Goal: Task Accomplishment & Management: Manage account settings

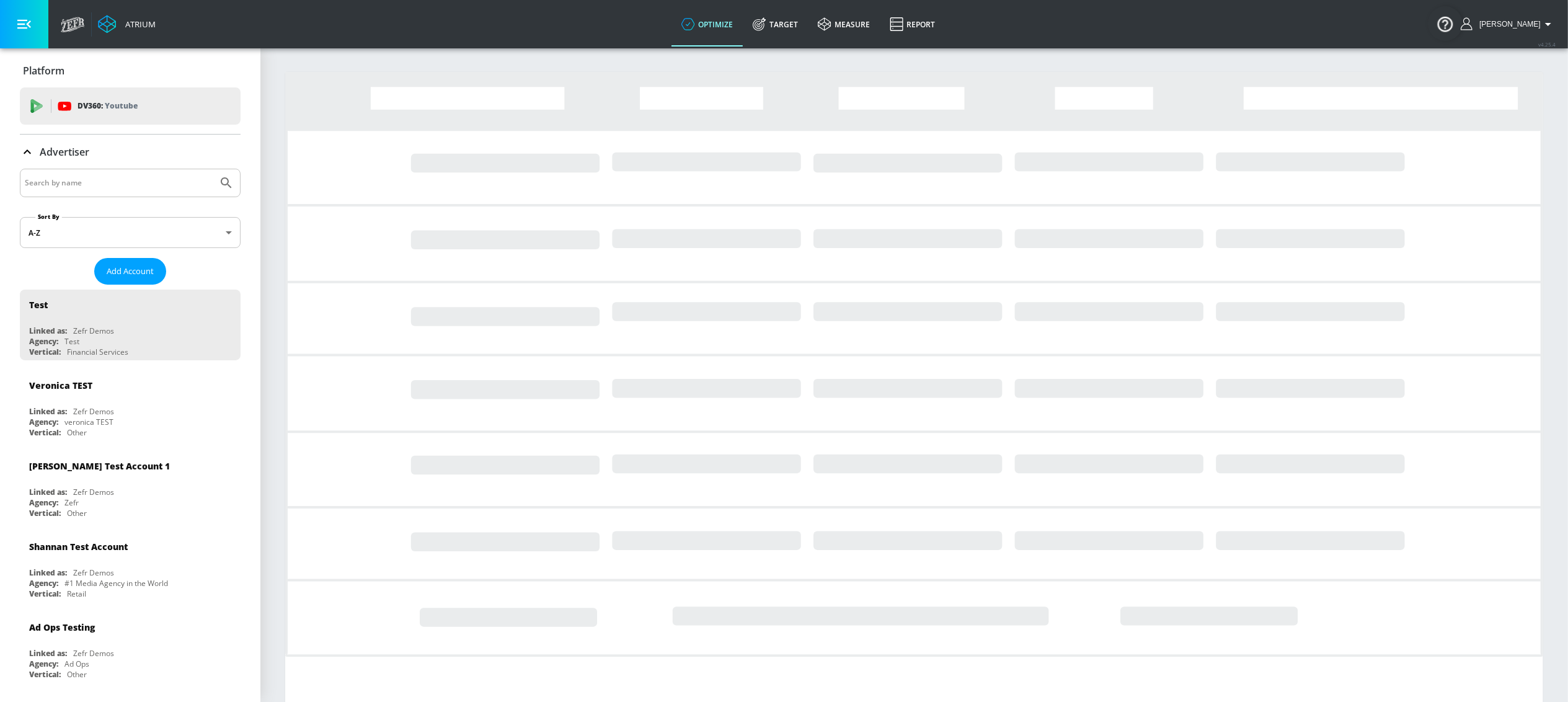
click at [61, 176] on input "Search by name" at bounding box center [119, 183] width 188 height 16
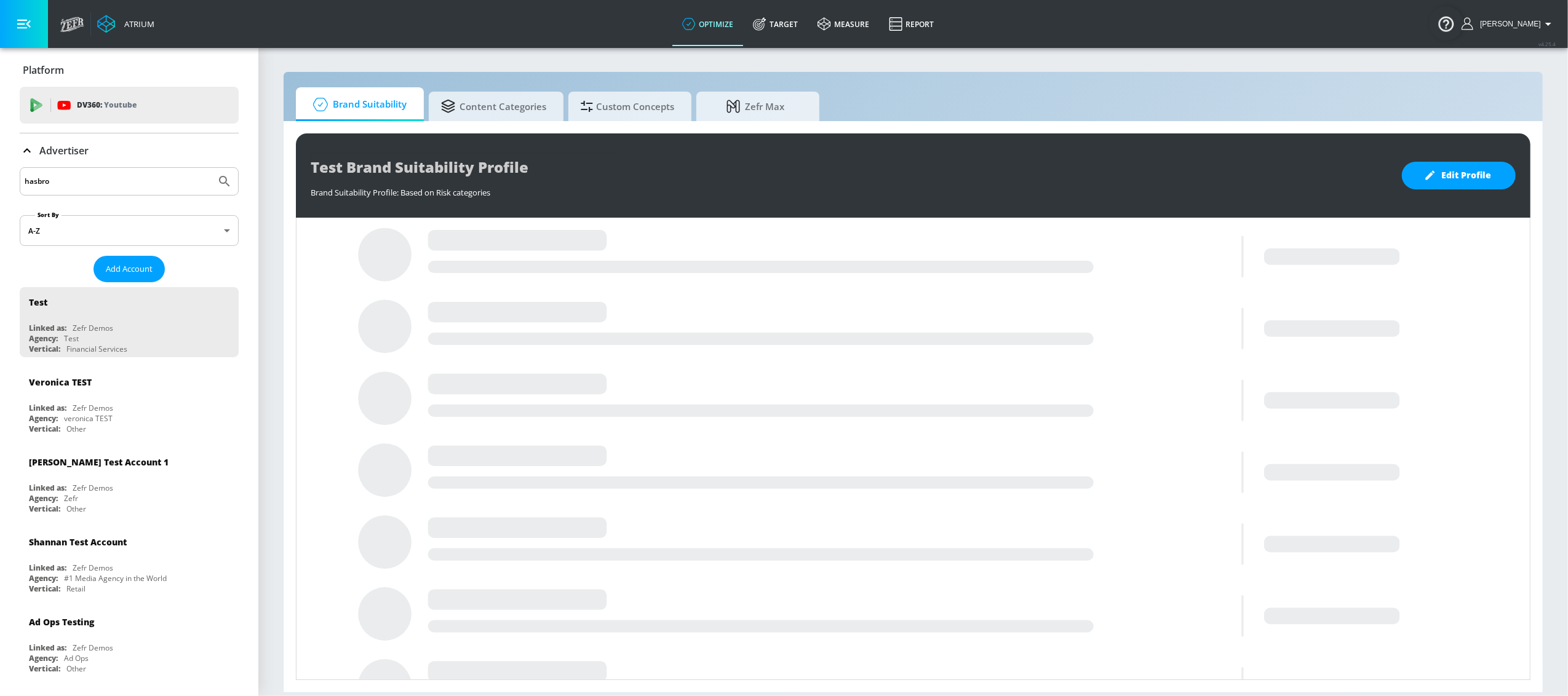
type input "hasbro"
click at [211, 168] on button "Submit Search" at bounding box center [225, 182] width 27 height 27
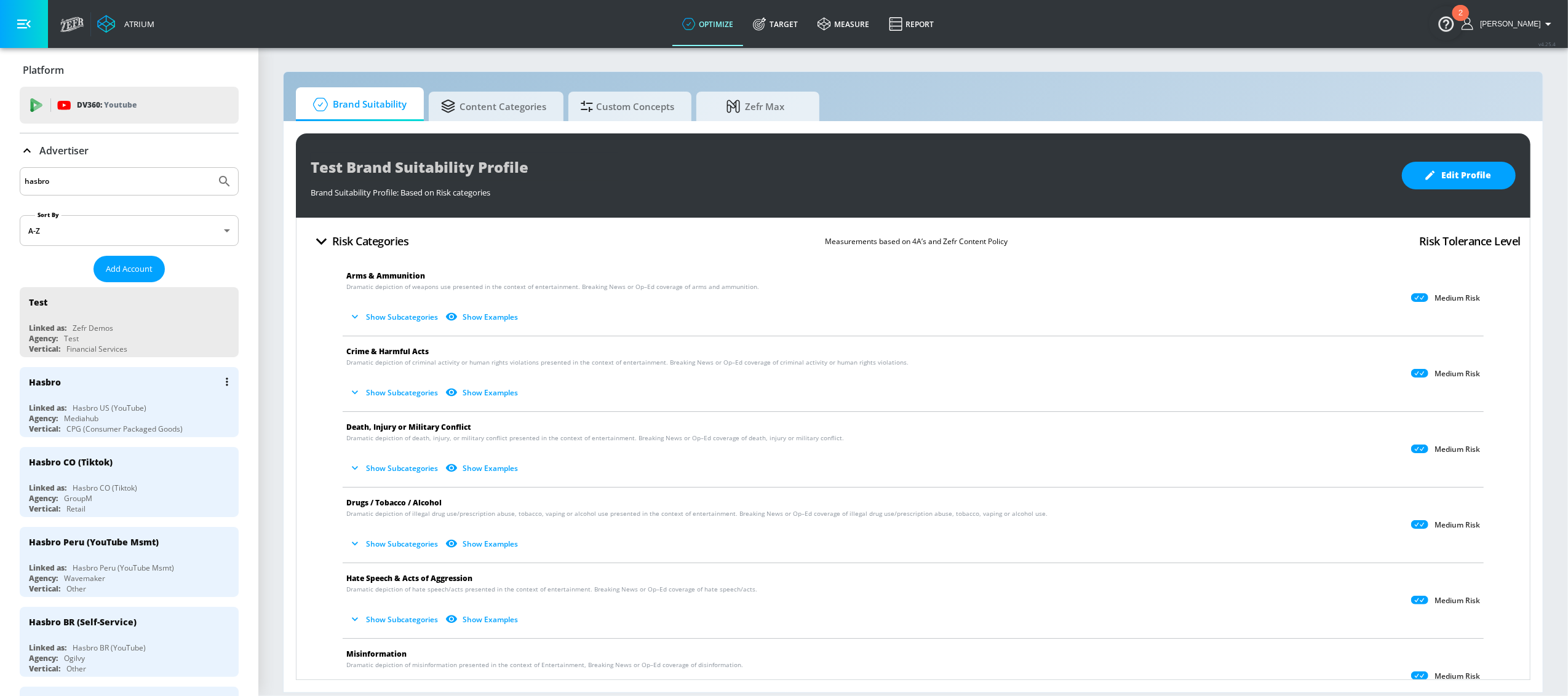
click at [66, 395] on div "Hasbro" at bounding box center [131, 381] width 207 height 29
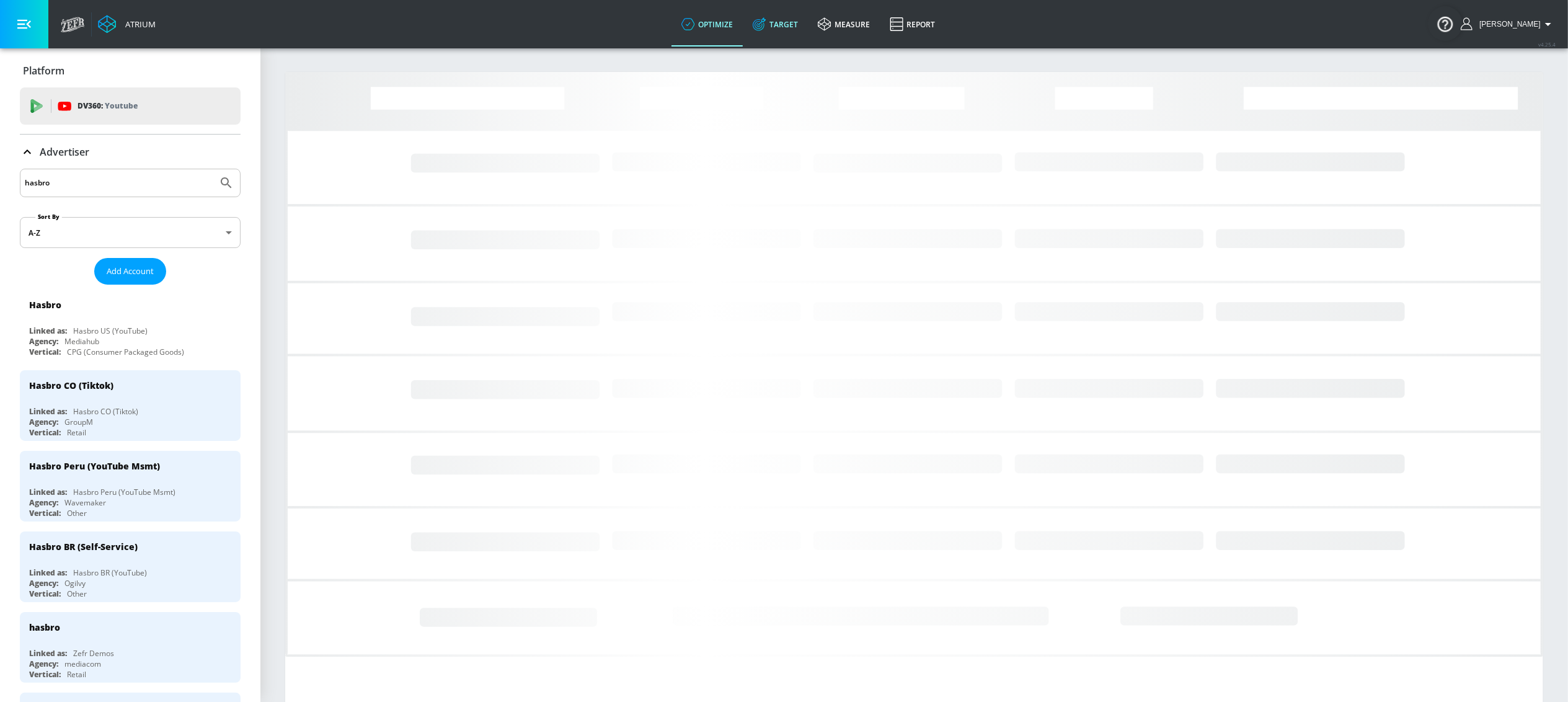
click at [796, 23] on link "Target" at bounding box center [775, 23] width 65 height 45
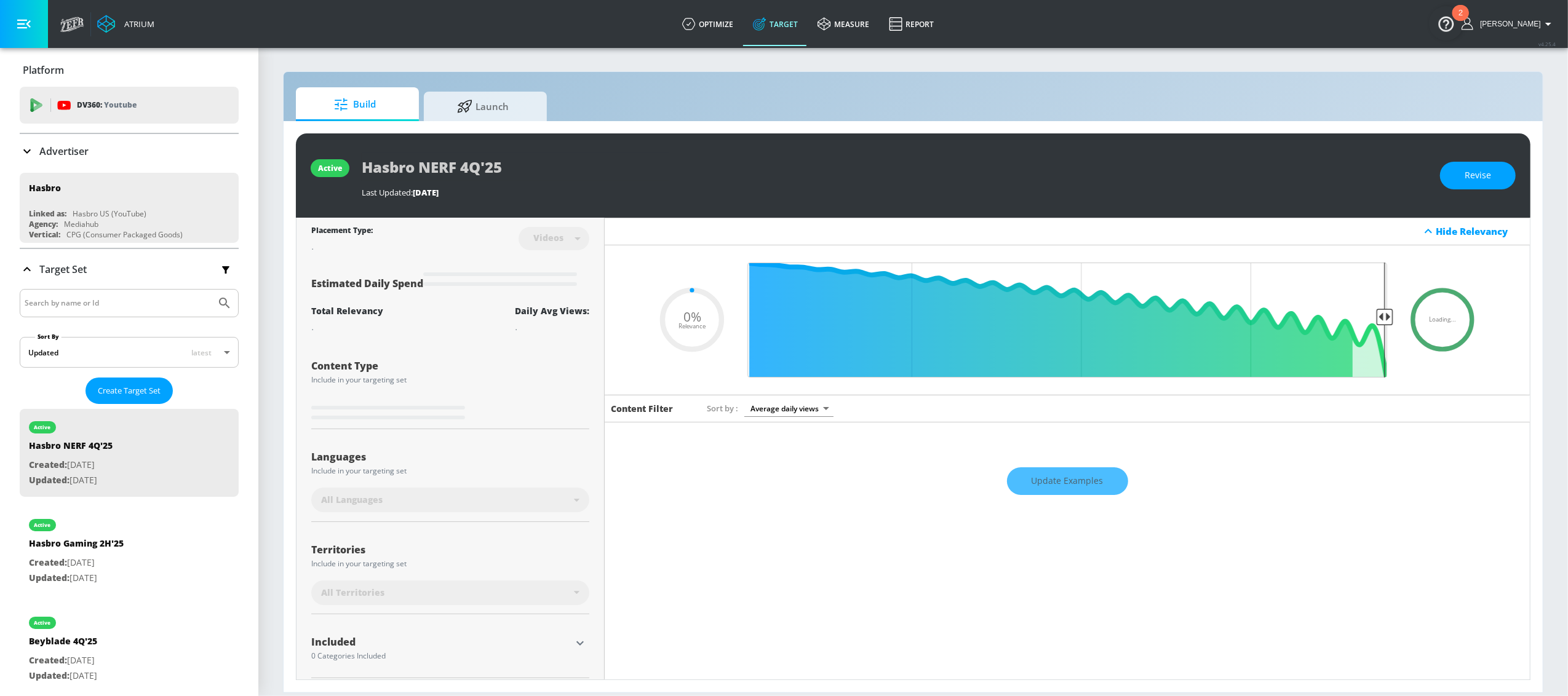
type input "0.05"
click at [59, 299] on input "Search by name or Id" at bounding box center [118, 303] width 186 height 16
type input "furby"
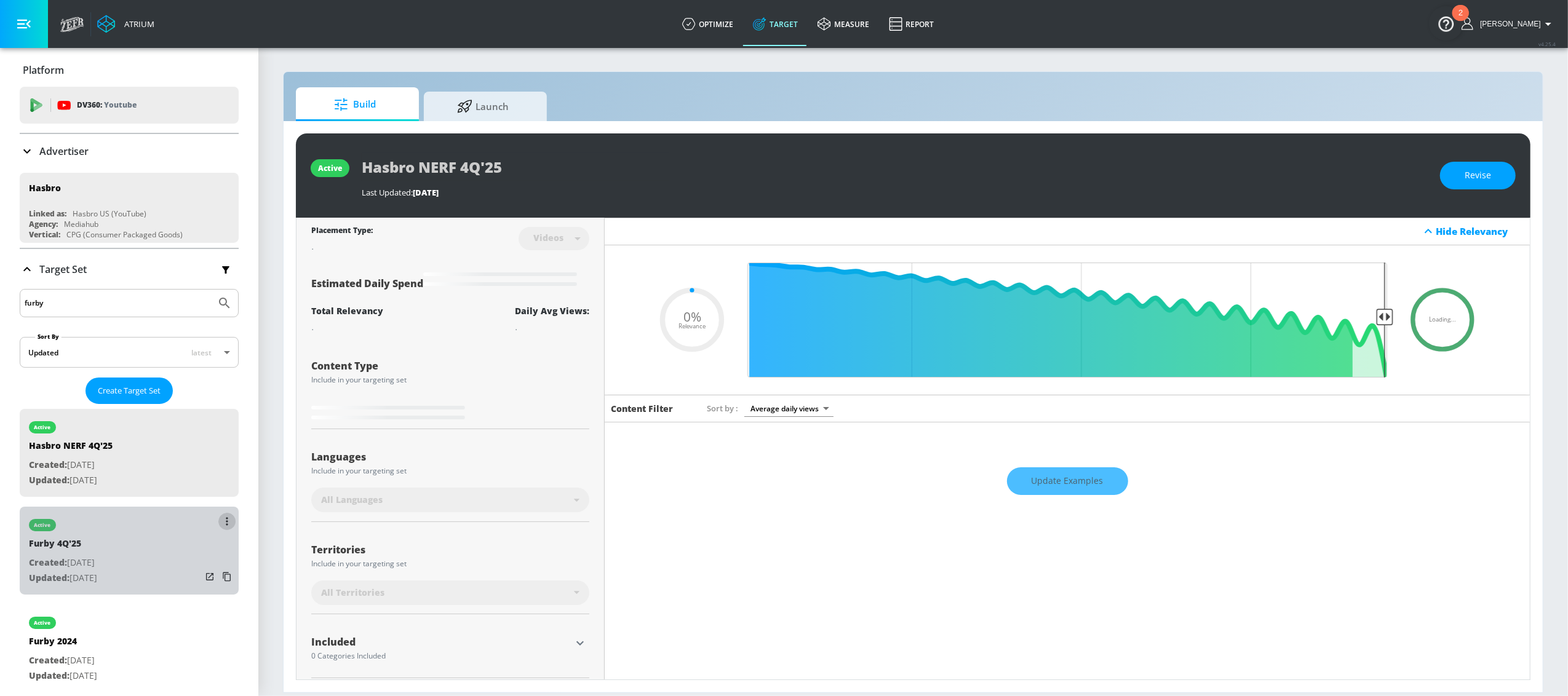
click at [219, 523] on button "list of Target Set" at bounding box center [227, 521] width 17 height 17
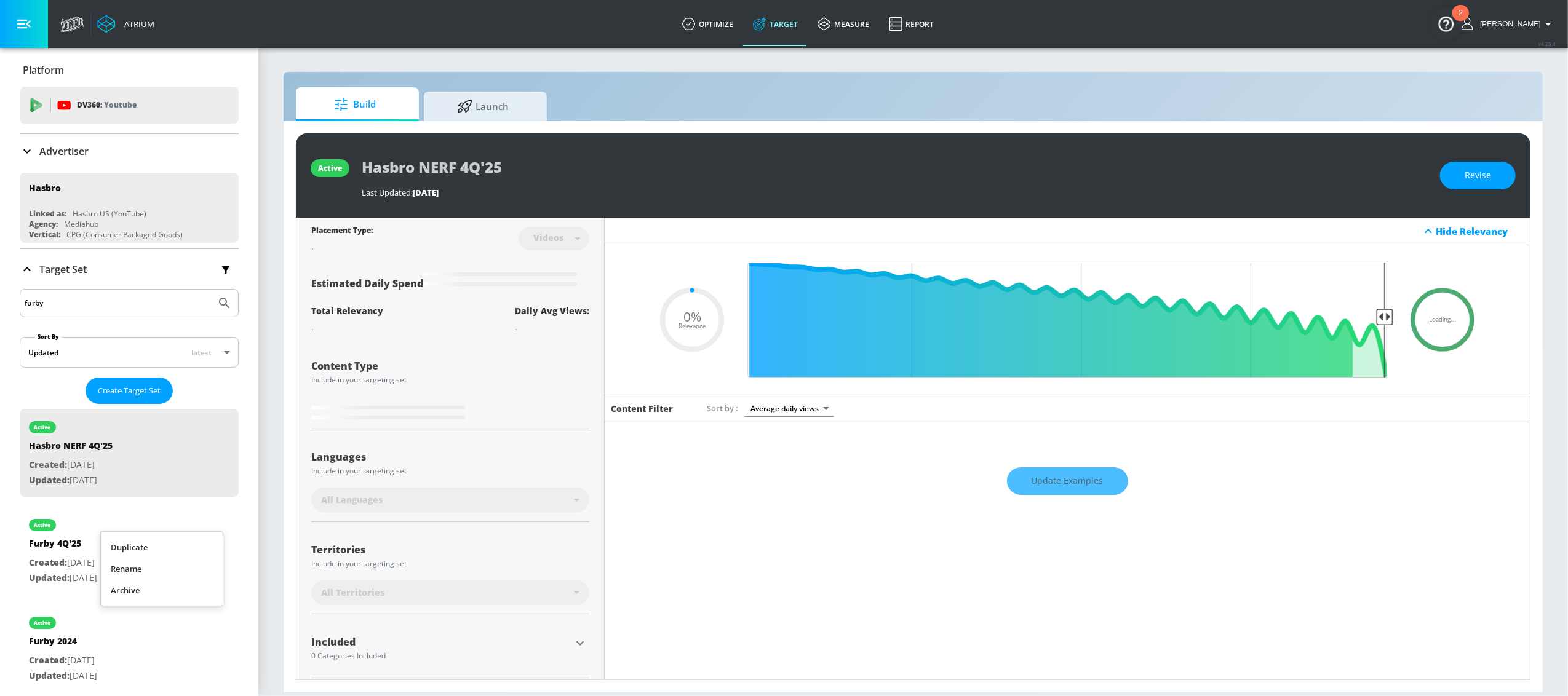
click at [188, 544] on li "Duplicate" at bounding box center [162, 547] width 122 height 22
type input "0.05"
click at [109, 555] on div "Furby 4Q'25 Duplicate" at bounding box center [77, 547] width 98 height 18
type input "Furby 4Q'25 Duplicate"
type input "0.7"
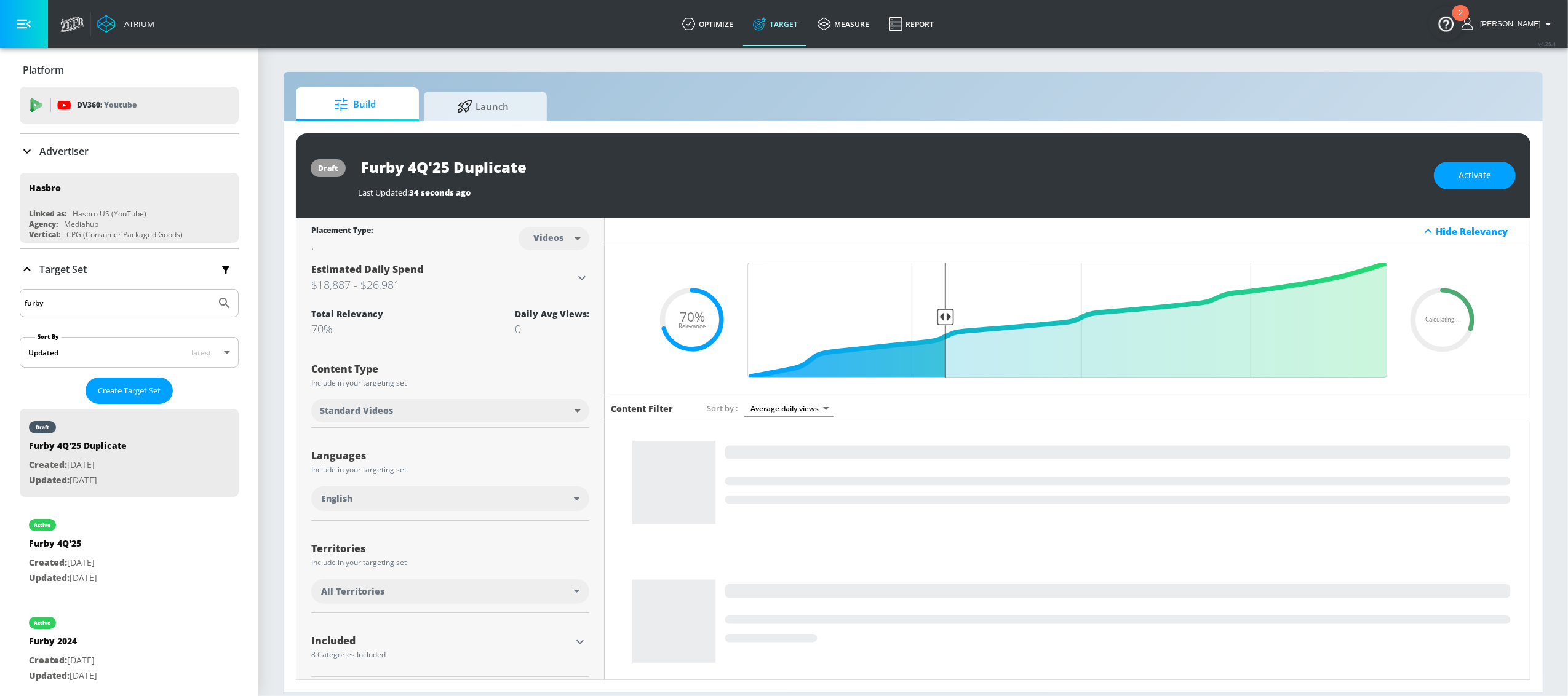
click at [569, 164] on input "Furby 4Q'25 Duplicate" at bounding box center [512, 167] width 307 height 28
click at [399, 170] on input "Furby 4Q'25" at bounding box center [490, 167] width 263 height 28
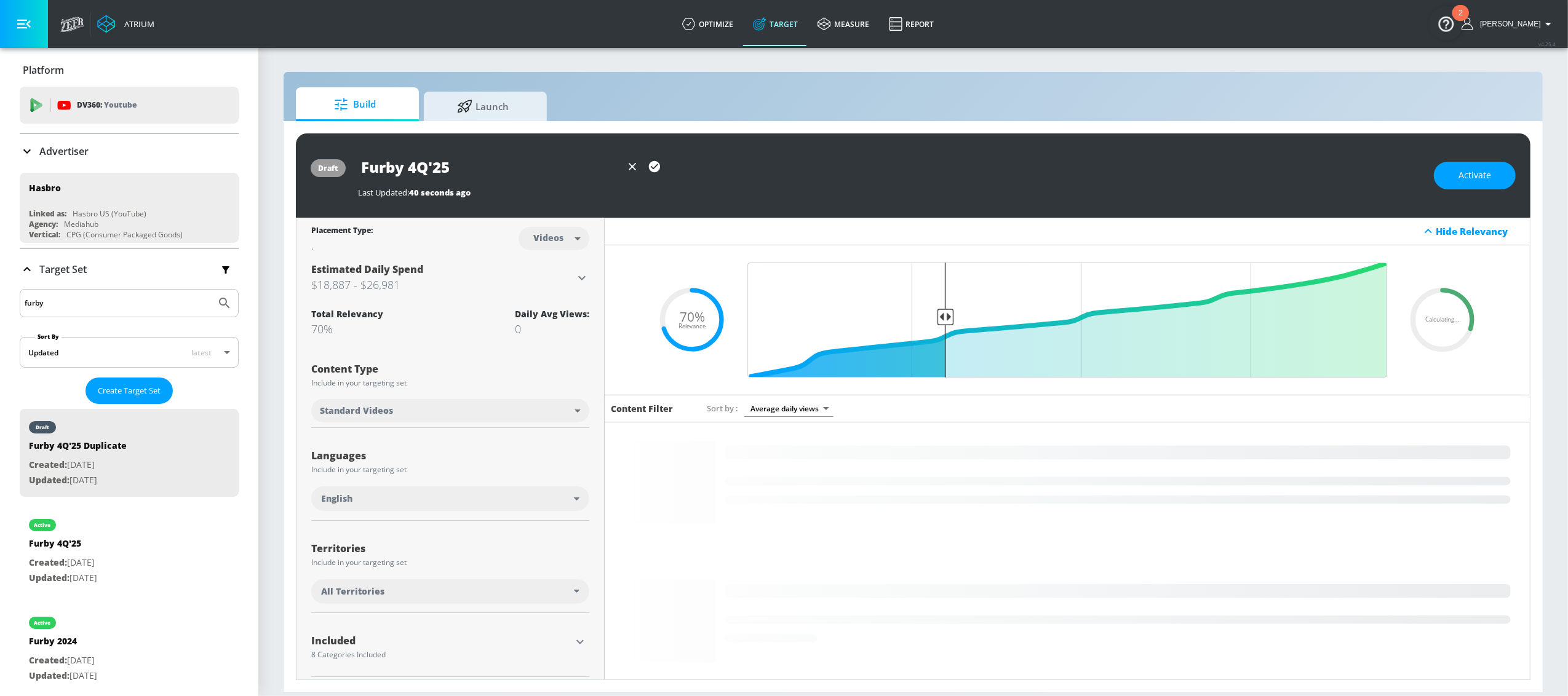
drag, startPoint x: 460, startPoint y: 170, endPoint x: 316, endPoint y: 161, distance: 144.3
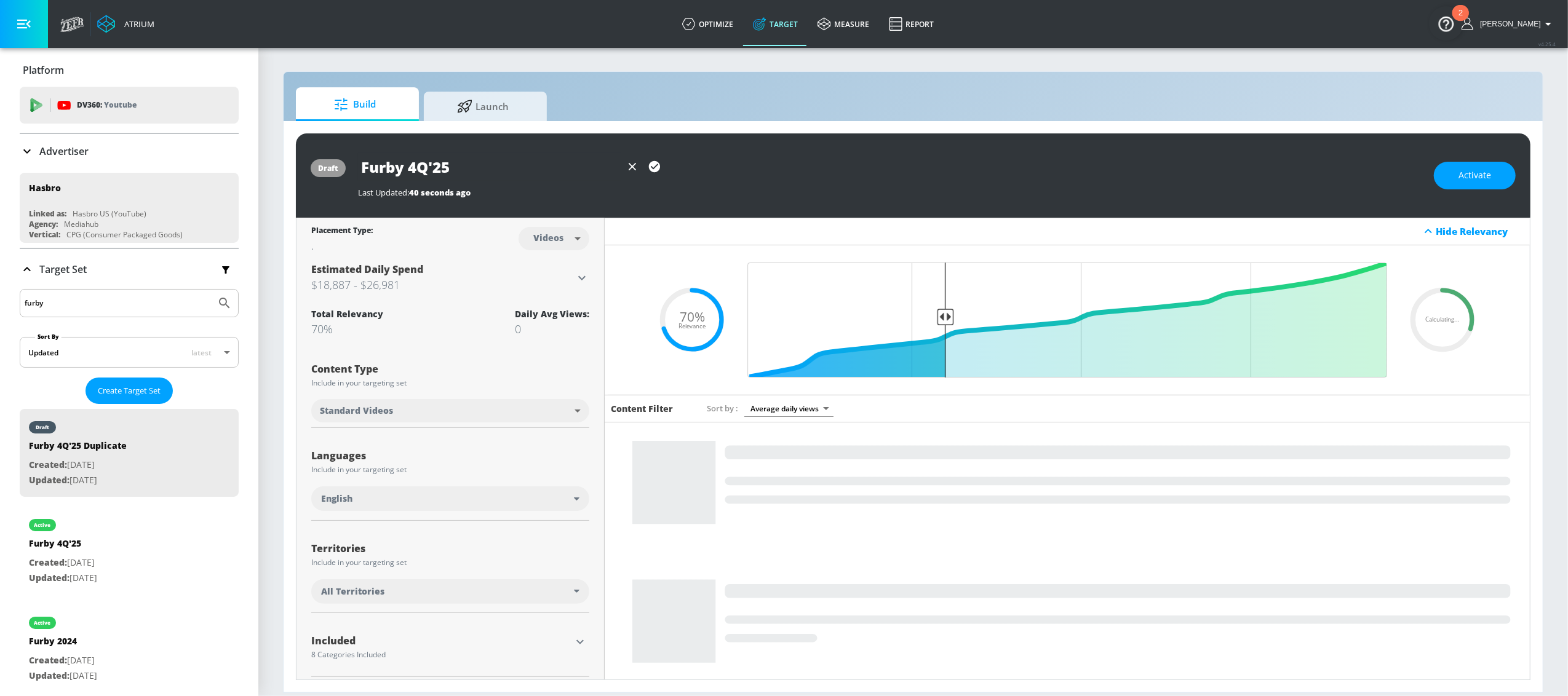
click at [316, 161] on div "draft Furby 4Q'25 Last Updated: 40 seconds ago Activate" at bounding box center [913, 176] width 1234 height 84
type input "Nano Mals 1H'26"
click at [657, 163] on icon "button" at bounding box center [654, 167] width 11 height 11
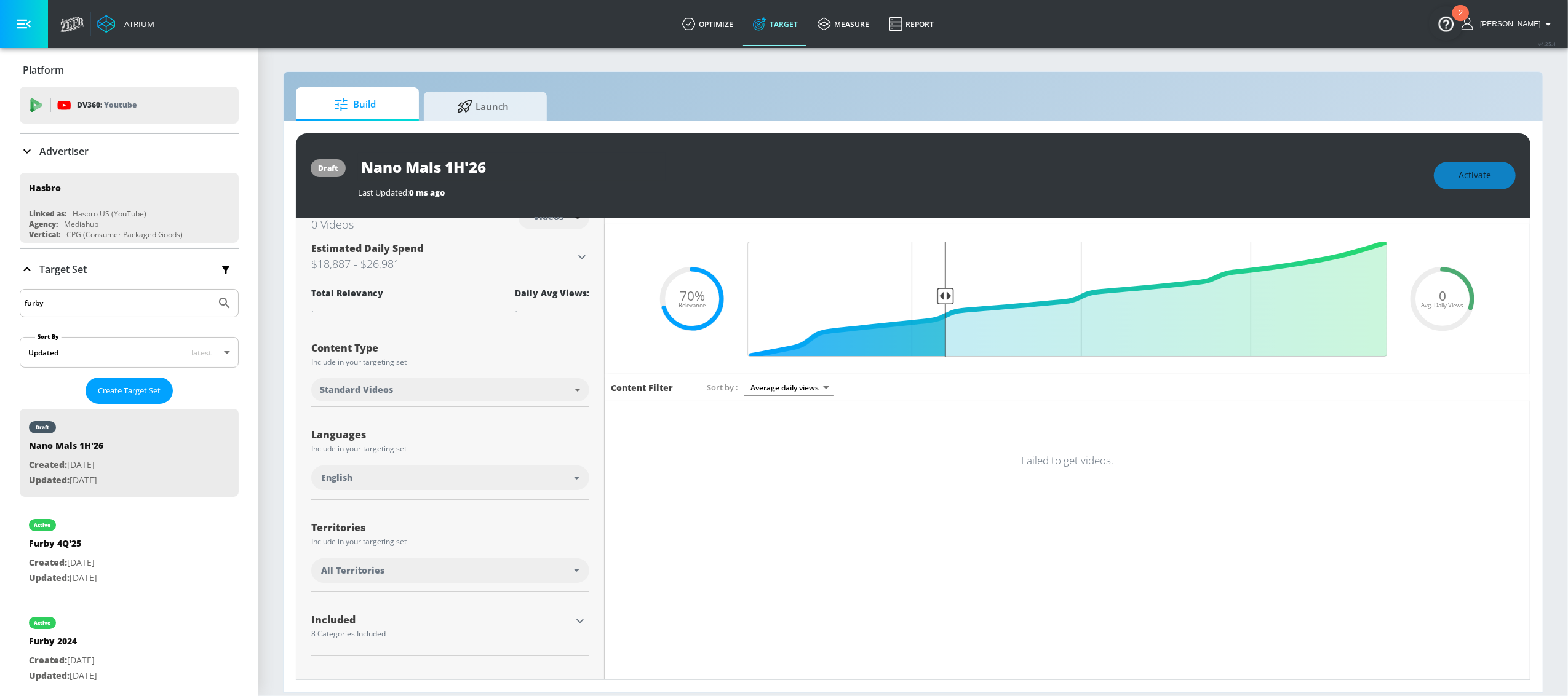
scroll to position [22, 0]
click at [1356, 150] on div "draft Nano Mals 1H'26 Last Updated: 0 ms ago Activate" at bounding box center [913, 176] width 1234 height 84
click at [1452, 182] on button "Activate" at bounding box center [1475, 175] width 82 height 28
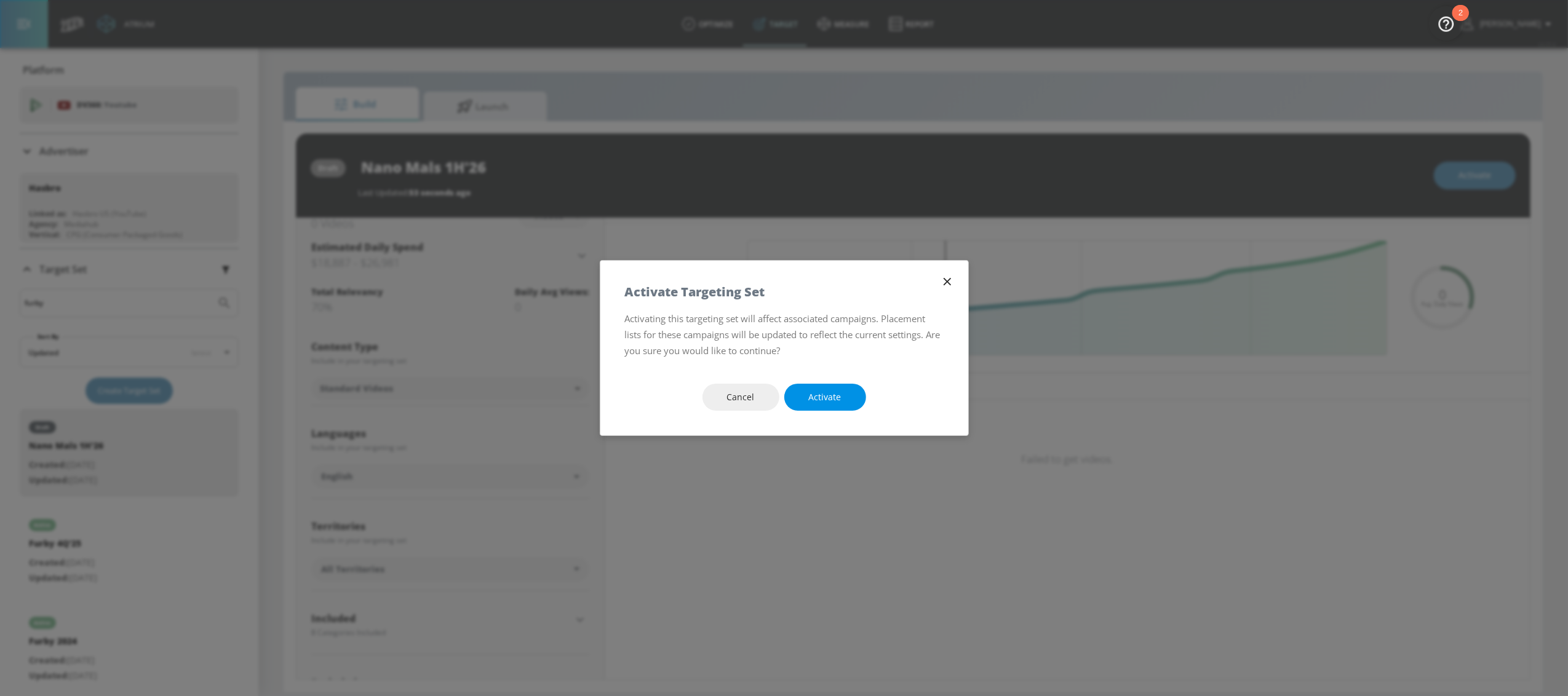
click at [832, 400] on span "Activate" at bounding box center [825, 397] width 32 height 15
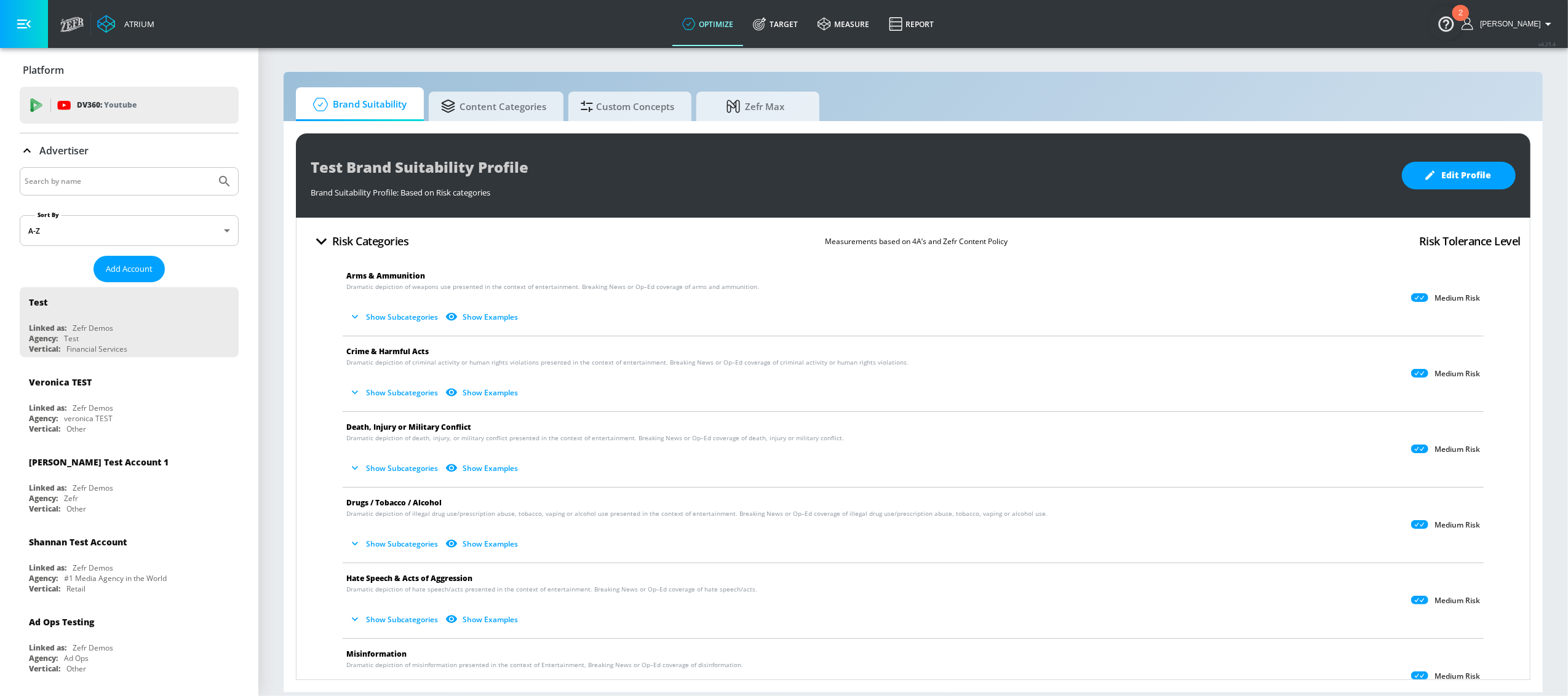
click at [52, 179] on input "Search by name" at bounding box center [118, 181] width 186 height 16
type input "hasbro"
click at [211, 168] on button "Submit Search" at bounding box center [225, 182] width 27 height 27
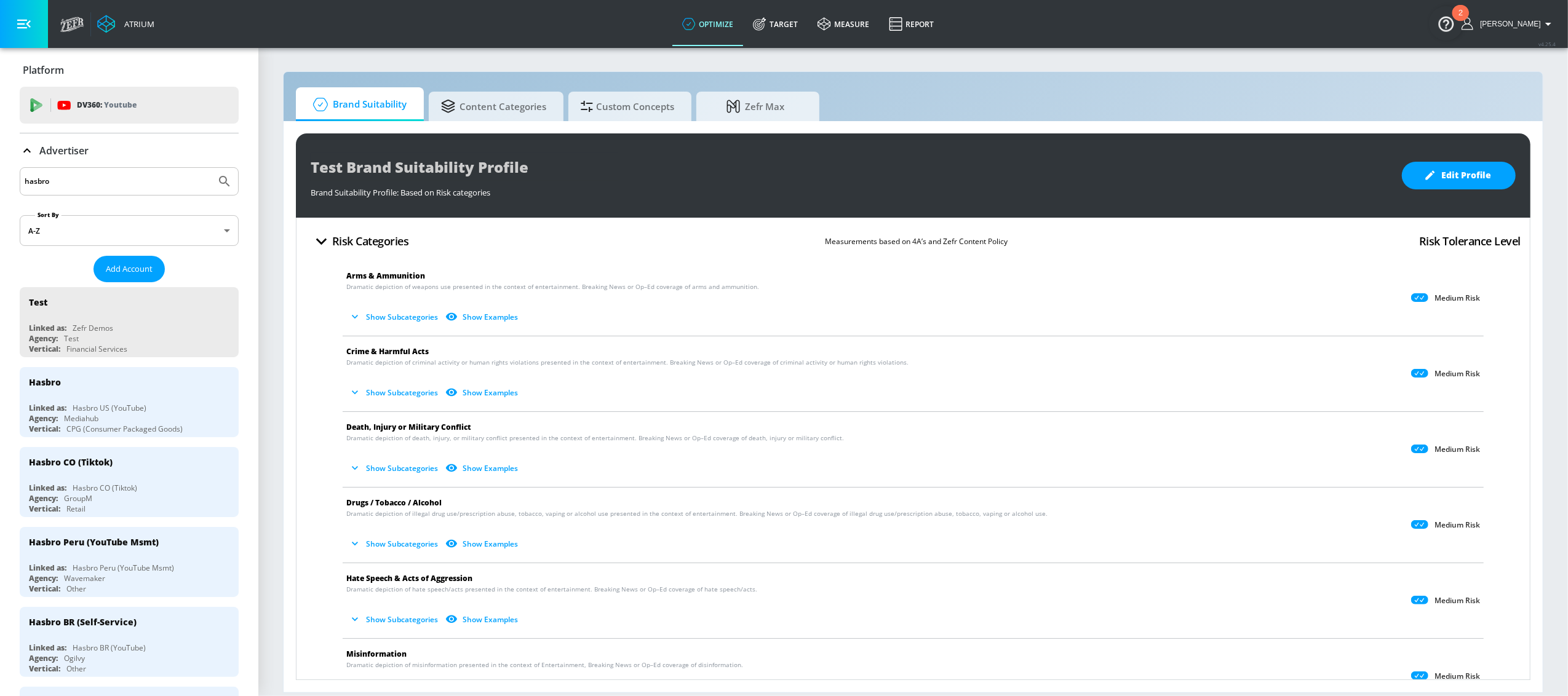
click at [70, 378] on div "Hasbro" at bounding box center [131, 381] width 207 height 29
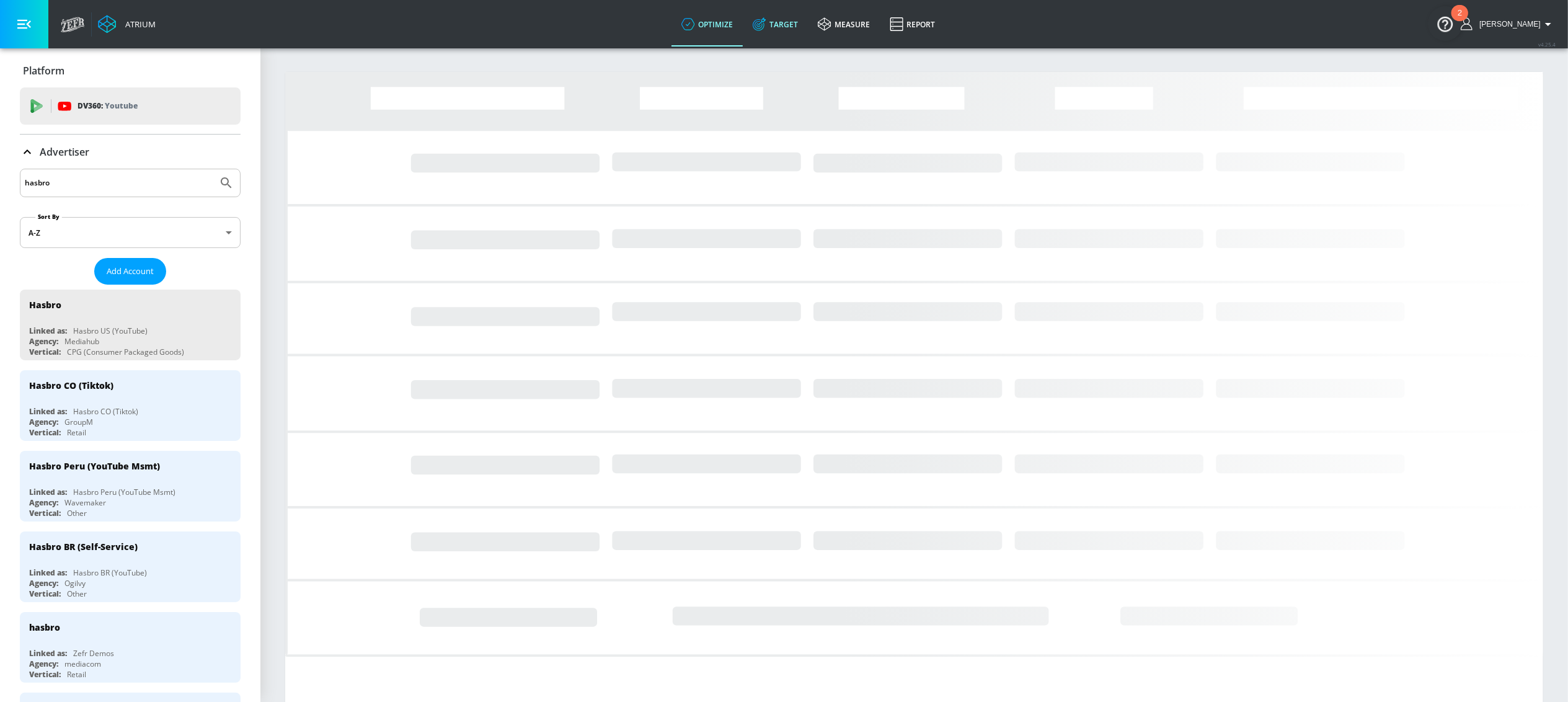
click at [808, 23] on link "Target" at bounding box center [775, 23] width 65 height 45
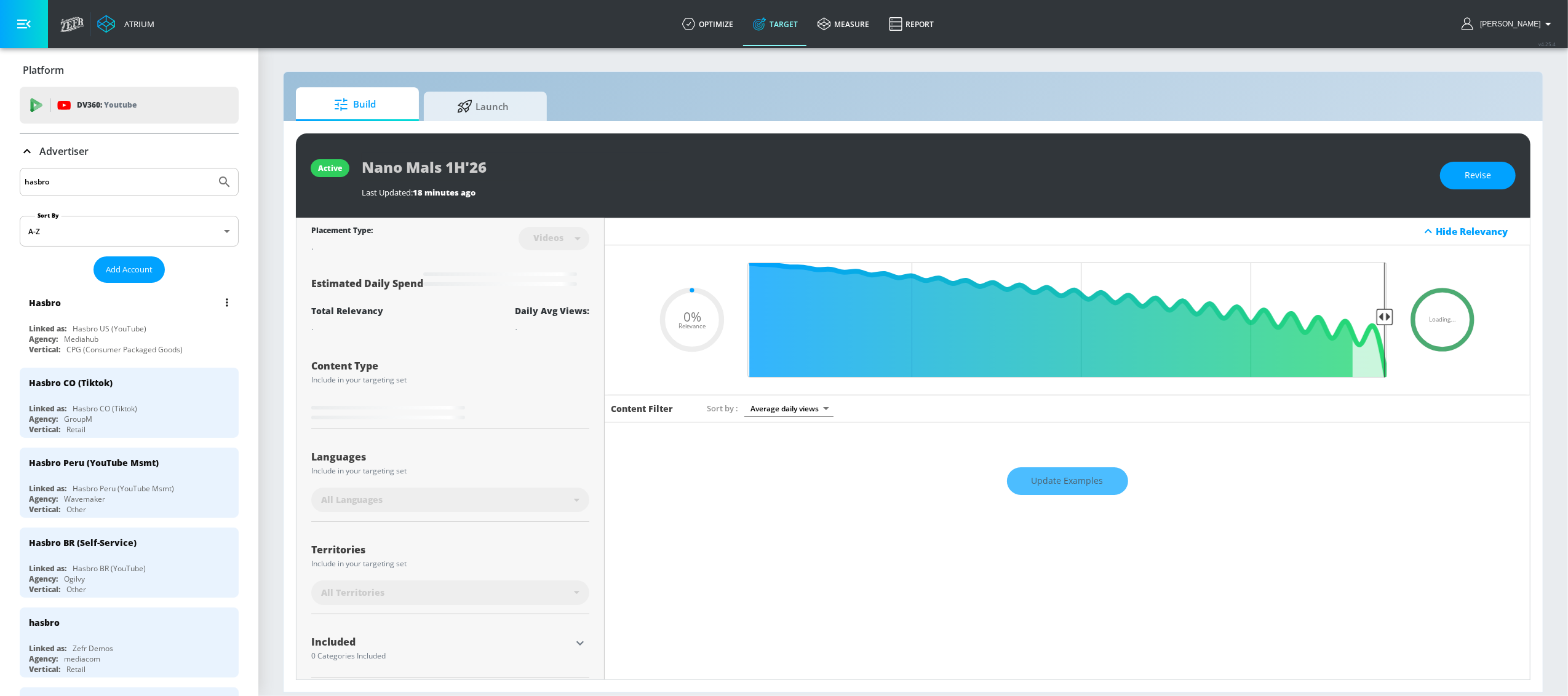
type input "0.05"
click at [132, 347] on div "CPG (Consumer Packaged Goods)" at bounding box center [124, 350] width 116 height 11
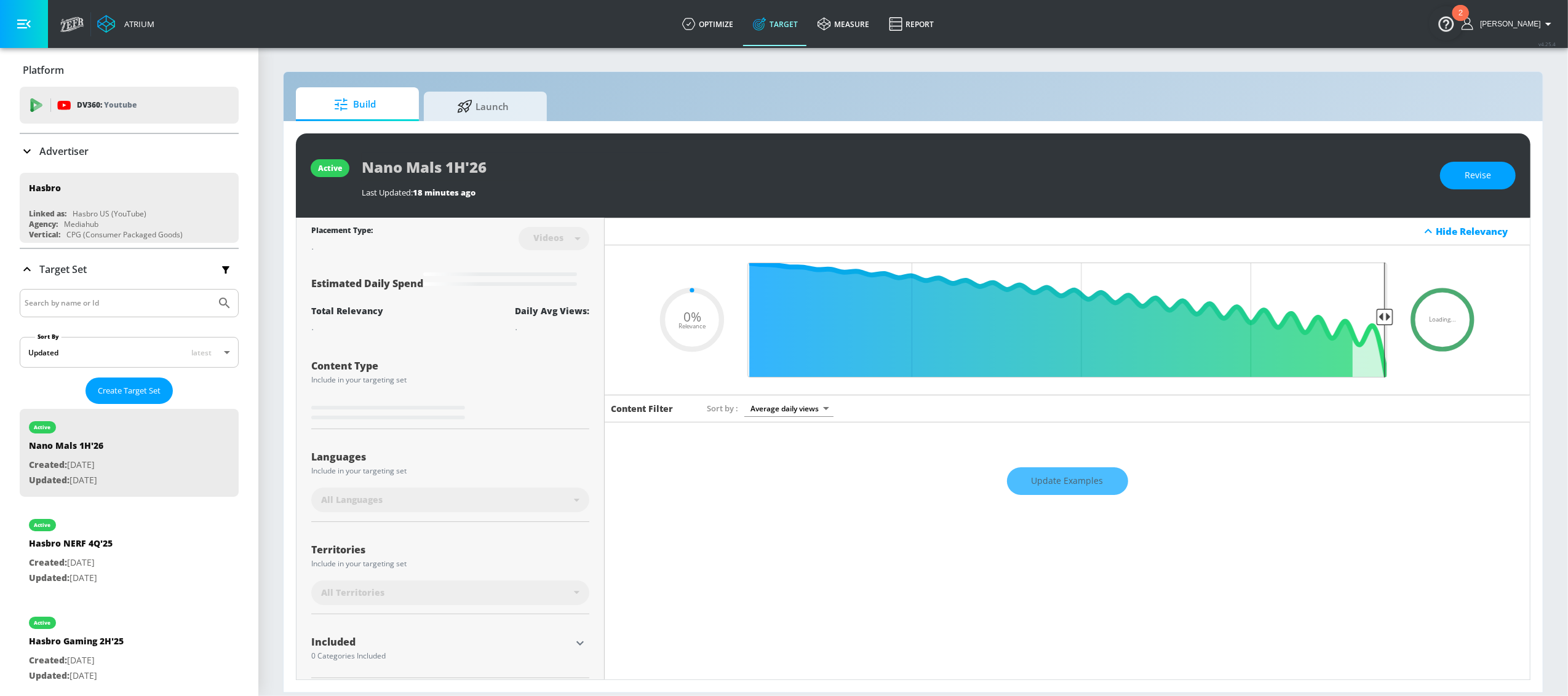
click at [76, 300] on input "Search by name or Id" at bounding box center [118, 303] width 186 height 16
type input "star wars"
click at [219, 522] on button "list of Target Set" at bounding box center [227, 521] width 17 height 17
click at [146, 544] on li "Duplicate" at bounding box center [162, 547] width 122 height 22
type input "0.05"
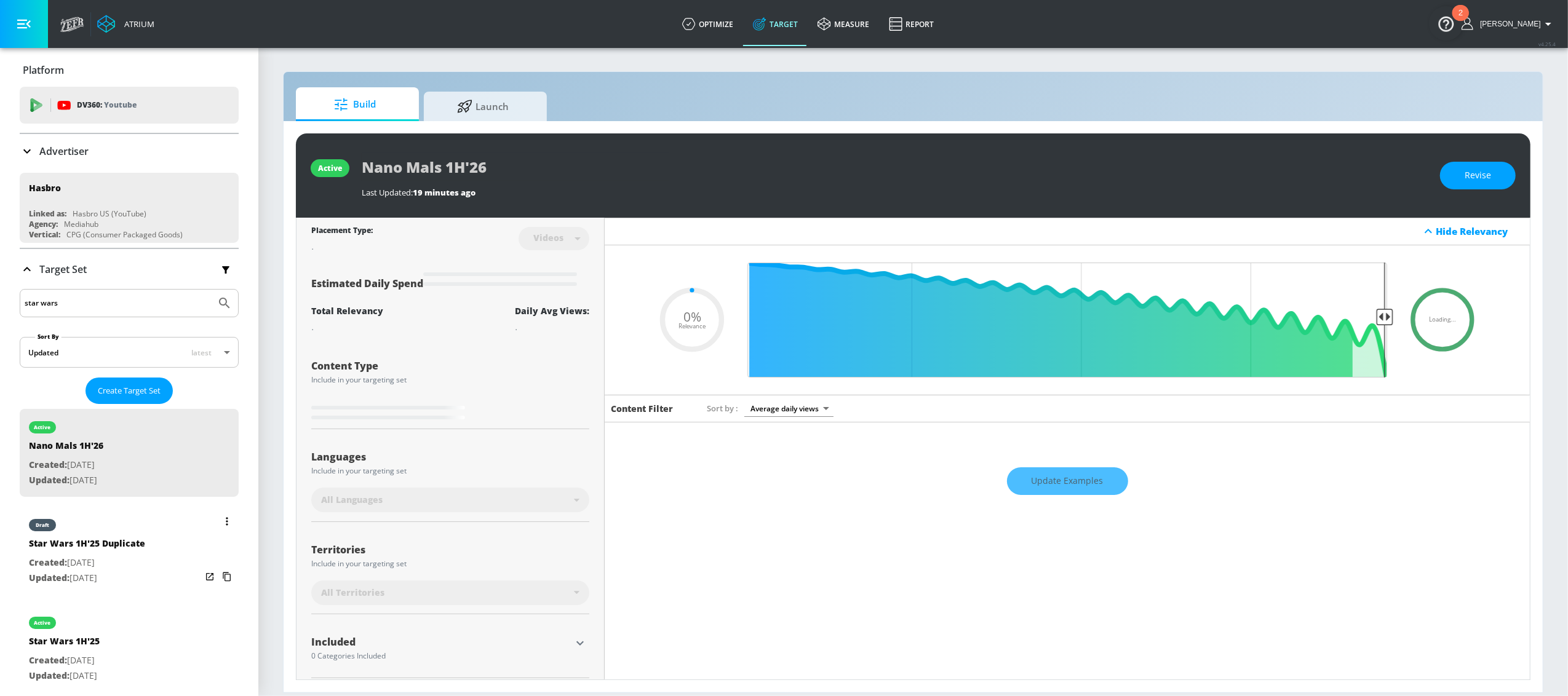
click at [107, 571] on p "Updated: Sep. 18, 2025" at bounding box center [86, 578] width 116 height 15
type input "Star Wars 1H'25 Duplicate"
type input "0.05"
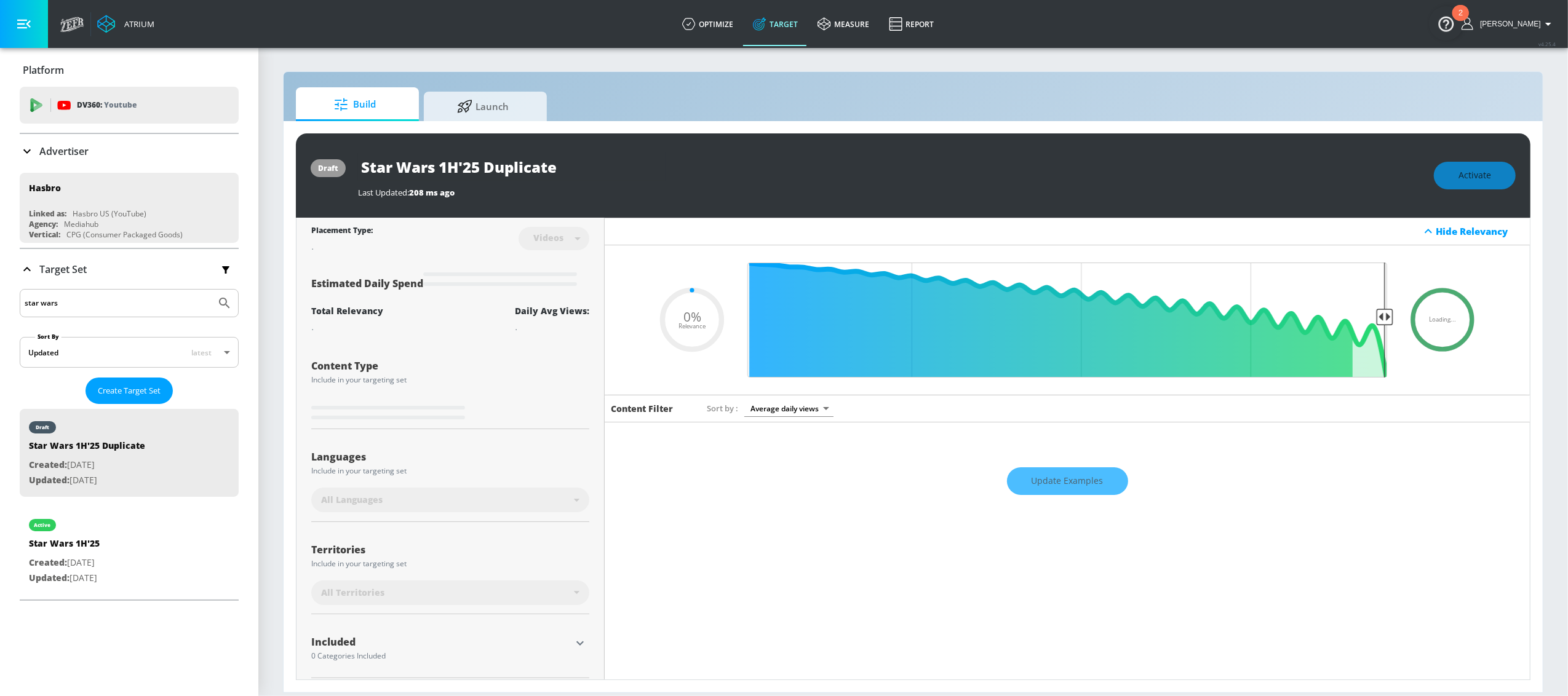
click at [511, 172] on input "Star Wars 1H'25 Duplicate" at bounding box center [512, 167] width 307 height 28
drag, startPoint x: 565, startPoint y: 169, endPoint x: 466, endPoint y: 171, distance: 99.0
click at [466, 171] on input "Star Wars 1H'25 Duplicate" at bounding box center [512, 167] width 307 height 28
type input "Star Wars 1H'2"
type input "0.05"
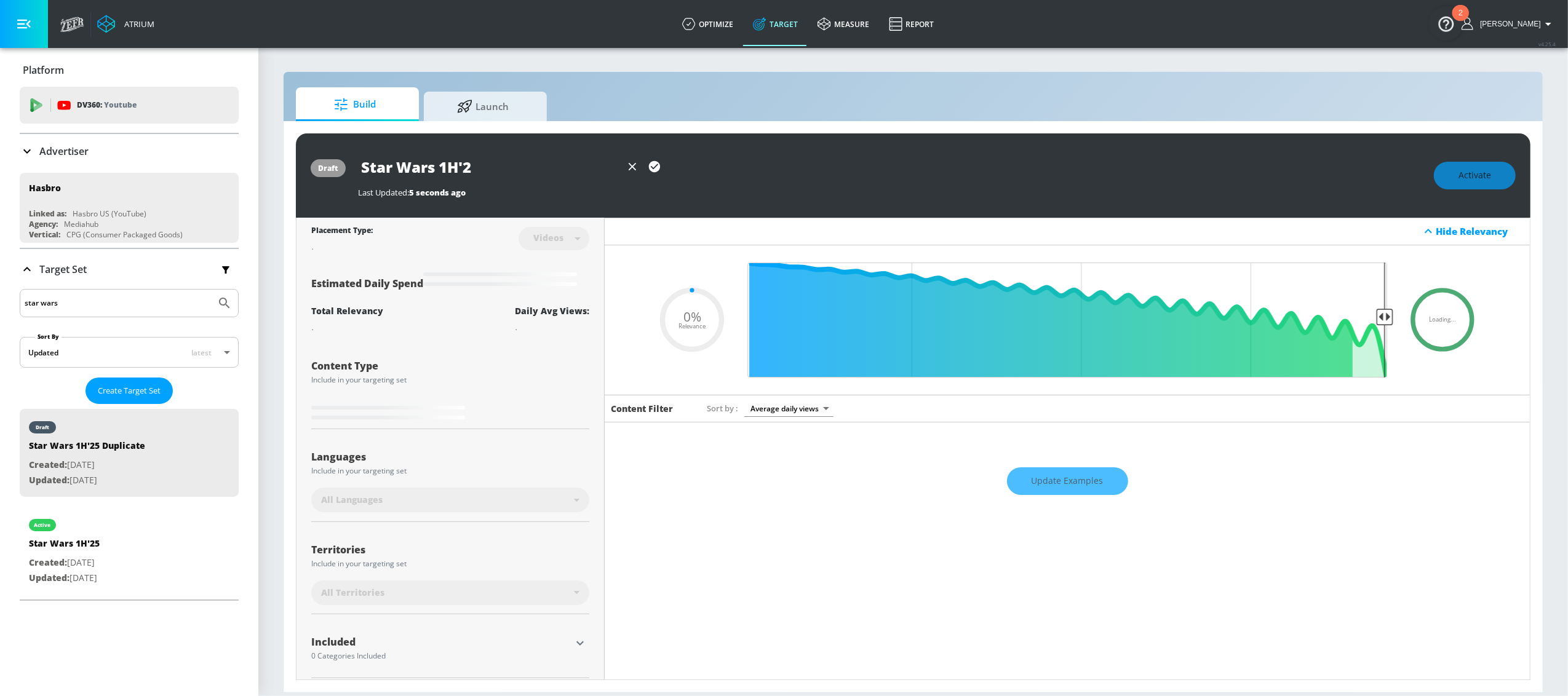
type input "Star Wars 1H'26"
type input "0.05"
type input "Star Wars 1H'26"
click at [654, 169] on icon "button" at bounding box center [654, 167] width 11 height 11
click at [704, 160] on div "Star Wars 1H'26" at bounding box center [890, 167] width 1064 height 28
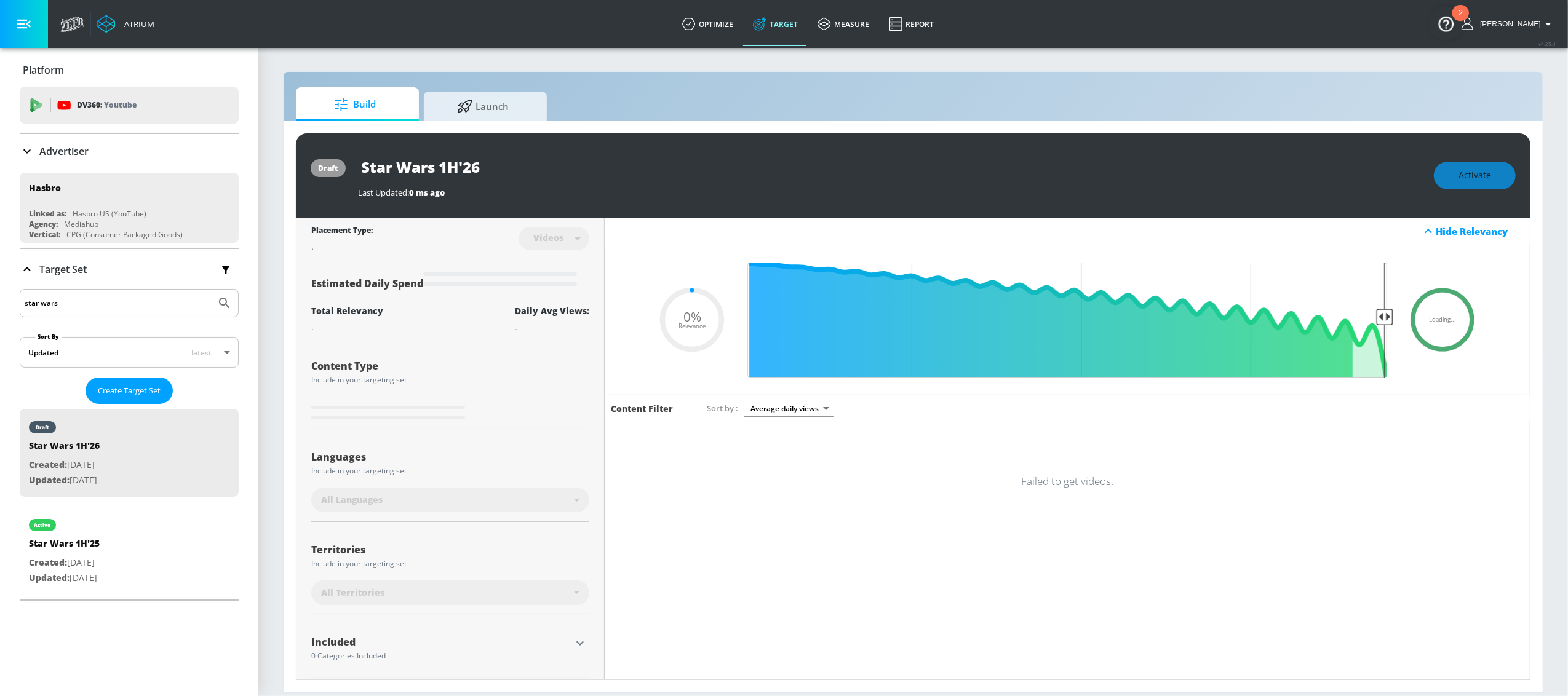
type input "0.05"
type input "Star Wars 1H'25 Duplicate"
type input "0.65"
